Goal: Information Seeking & Learning: Understand process/instructions

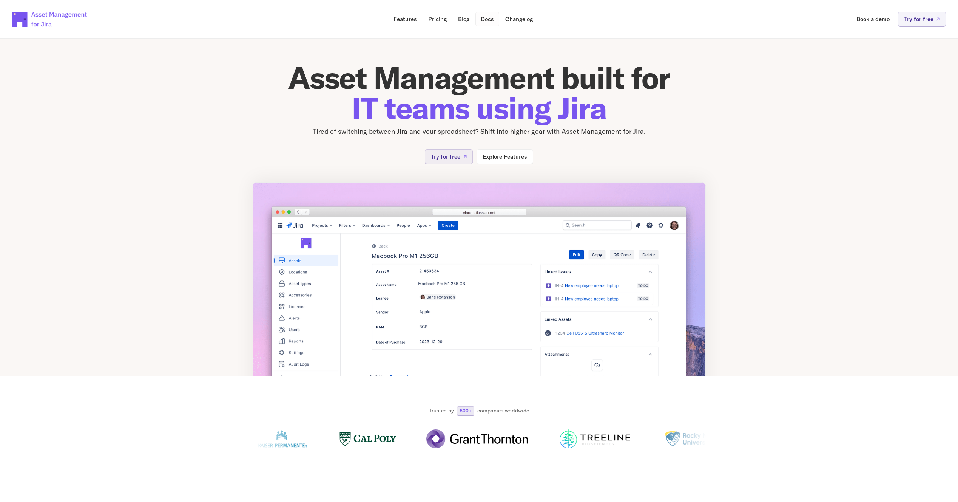
click at [487, 22] on p "Docs" at bounding box center [487, 19] width 13 height 6
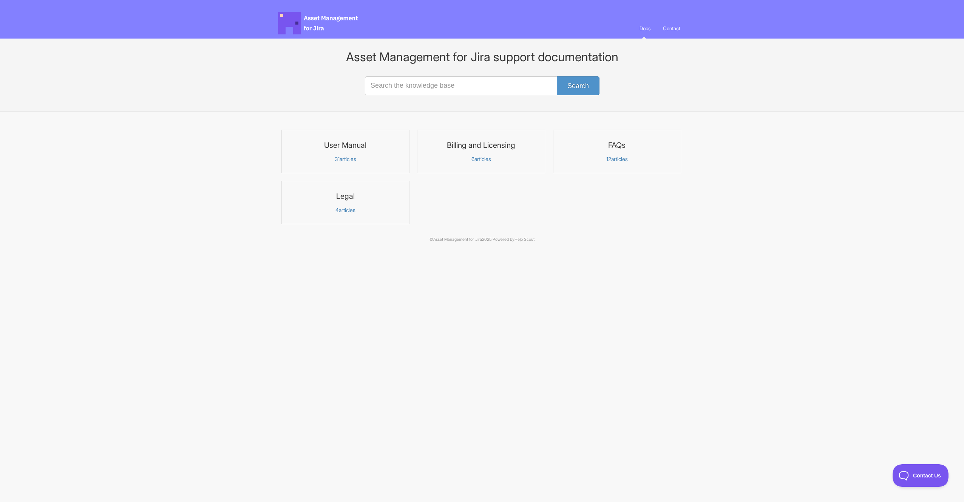
click at [343, 159] on p "31 articles" at bounding box center [345, 159] width 118 height 7
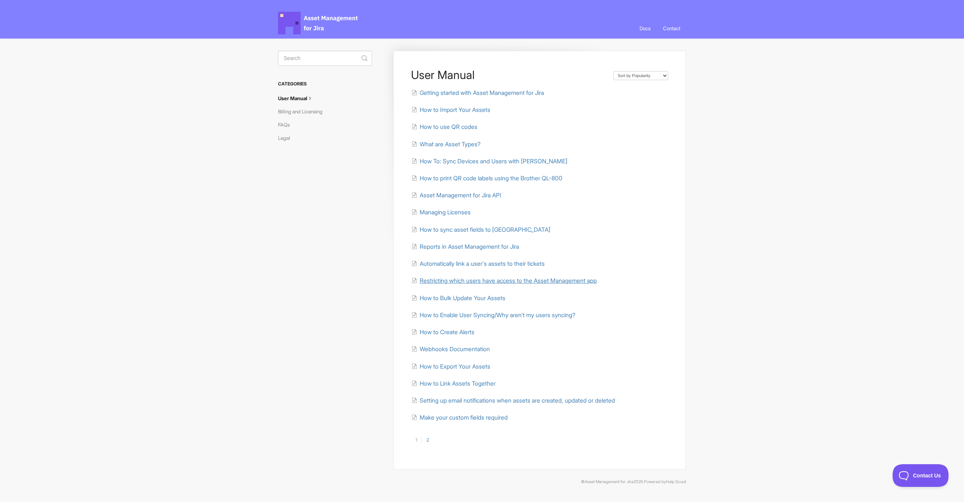
click at [547, 284] on span "Restricting which users have access to the Asset Management app" at bounding box center [508, 280] width 177 height 7
